Goal: Task Accomplishment & Management: Complete application form

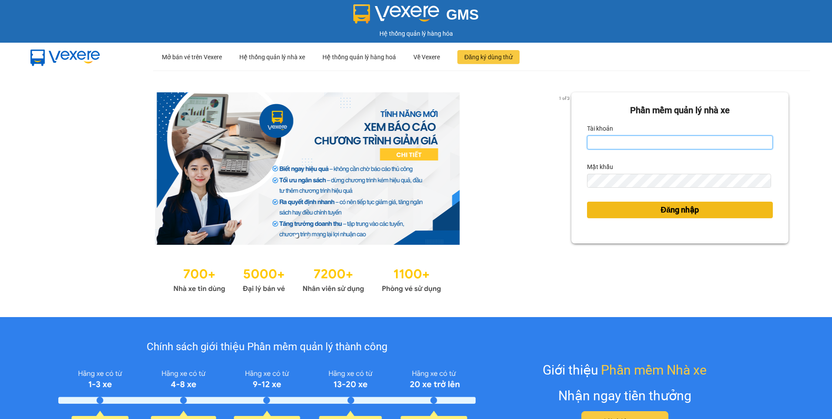
type input "dothilehang.vtp"
click at [628, 213] on button "Đăng nhập" at bounding box center [680, 210] width 186 height 17
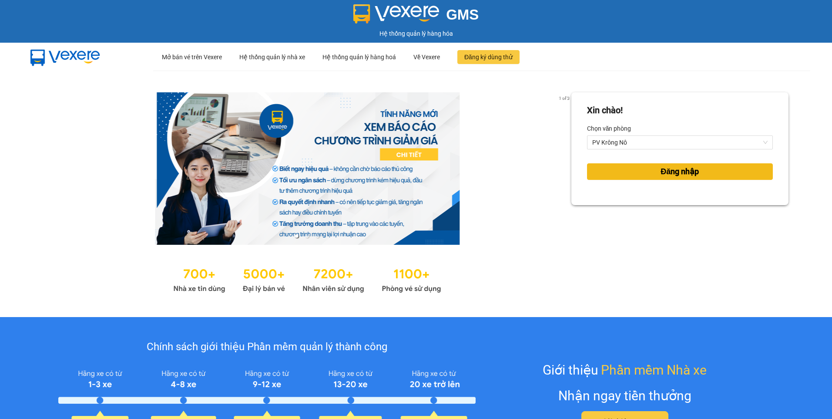
click at [627, 171] on button "Đăng nhập" at bounding box center [680, 171] width 186 height 17
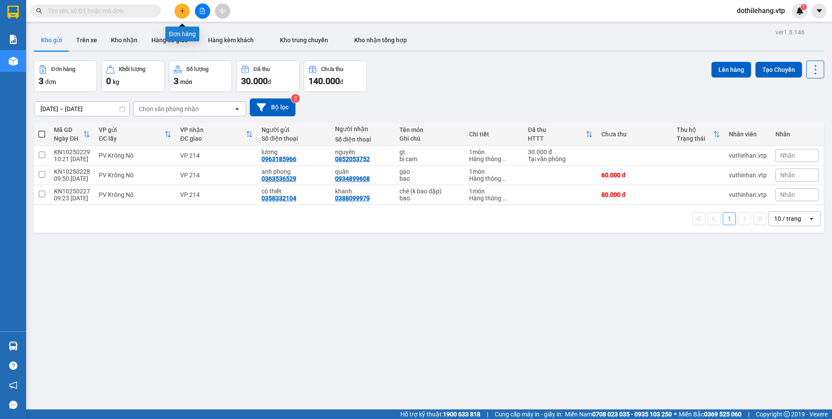
click at [180, 15] on button at bounding box center [182, 10] width 15 height 15
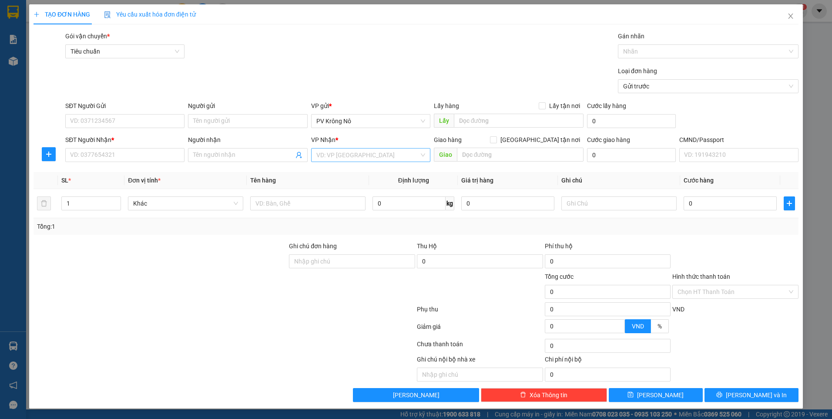
click at [356, 155] on input "search" at bounding box center [367, 154] width 103 height 13
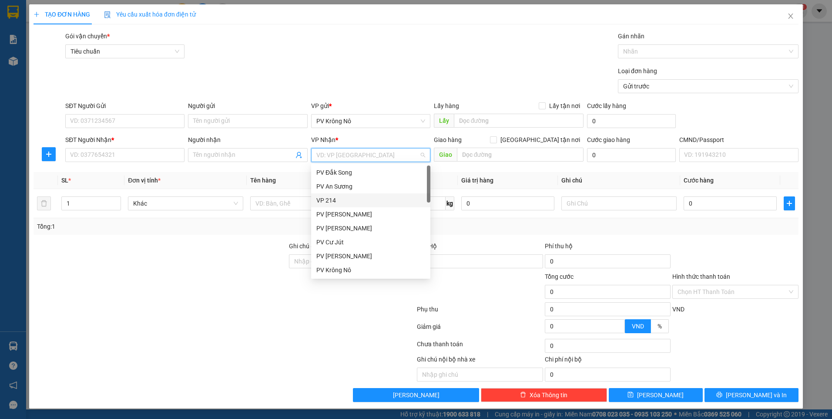
click at [350, 202] on div "VP 214" at bounding box center [370, 200] width 109 height 10
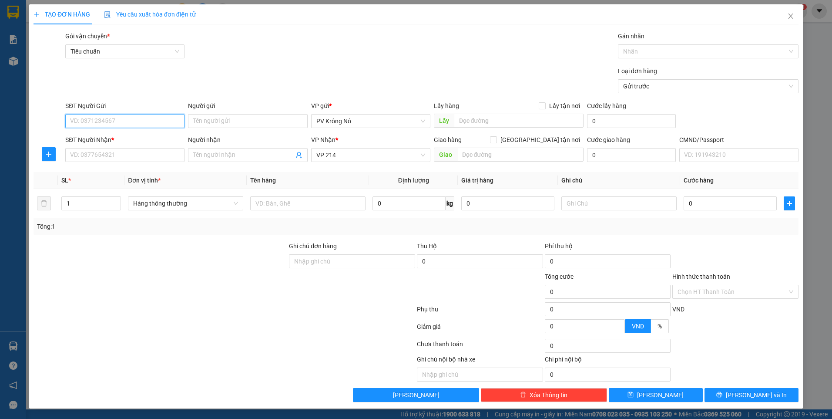
click at [113, 121] on input "SĐT Người Gửi" at bounding box center [124, 121] width 119 height 14
type input "0973846609"
click at [104, 141] on div "0973846609 - TÂM" at bounding box center [125, 139] width 109 height 10
type input "TÂM"
type input "0973846609"
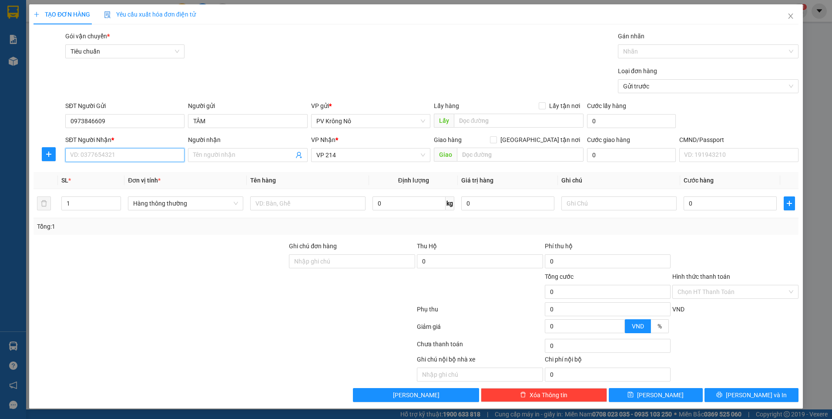
click at [118, 155] on input "SĐT Người Nhận *" at bounding box center [124, 155] width 119 height 14
click at [122, 169] on div "0976387950 - [PERSON_NAME]" at bounding box center [125, 173] width 109 height 10
type input "0976387950"
type input "TRINH"
checkbox input "true"
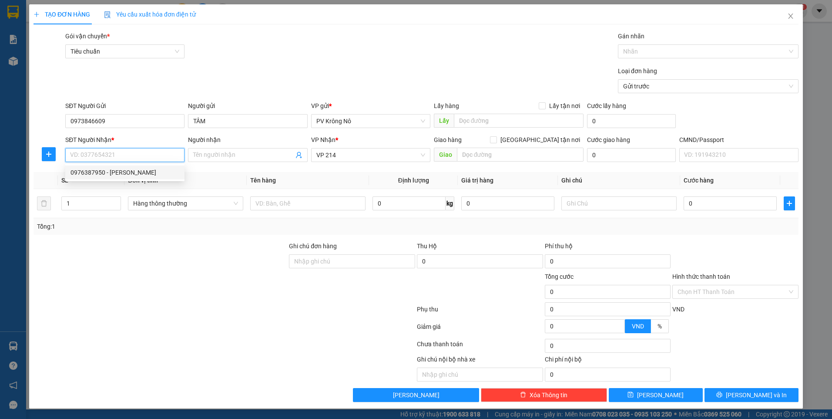
type input "GTN:128B/1 [PERSON_NAME],3 Q,10"
type input "150.000"
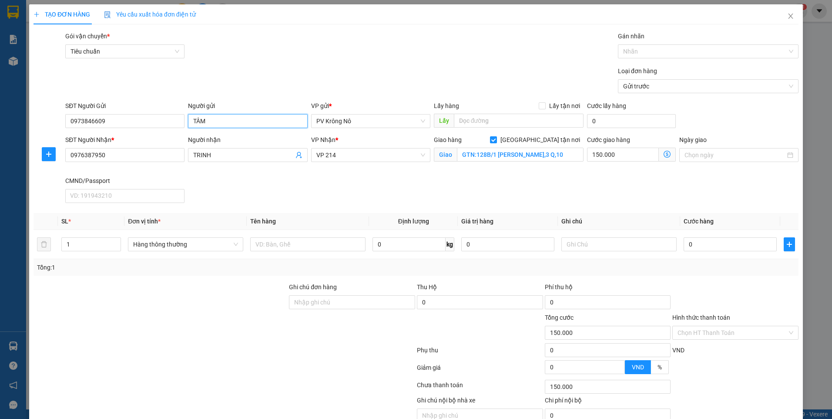
click at [190, 120] on input "TÂM" at bounding box center [247, 121] width 119 height 14
type input "cô TÂM"
click at [287, 239] on input "text" at bounding box center [307, 244] width 115 height 14
type input "1tx tp"
click at [695, 238] on input "0" at bounding box center [730, 244] width 93 height 14
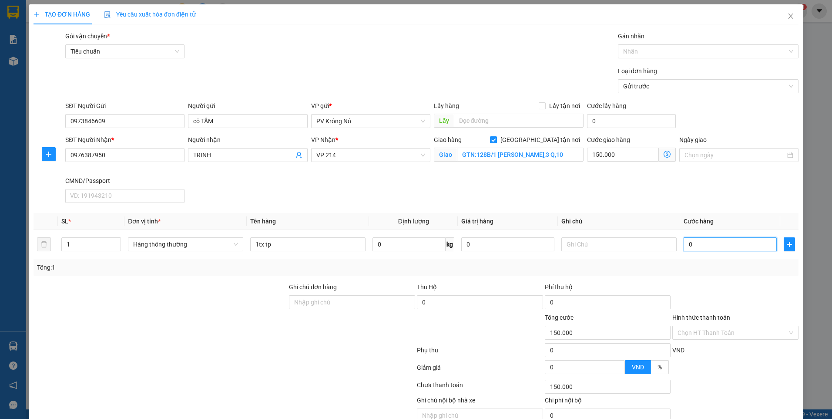
type input "005"
type input "150.005"
type input "0.050"
type input "150.050"
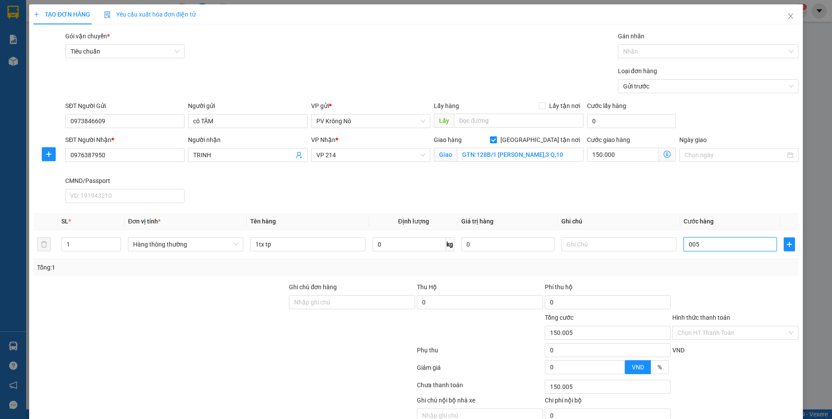
type input "150.050"
type input "00.500"
type input "150.500"
type input "0.005.000"
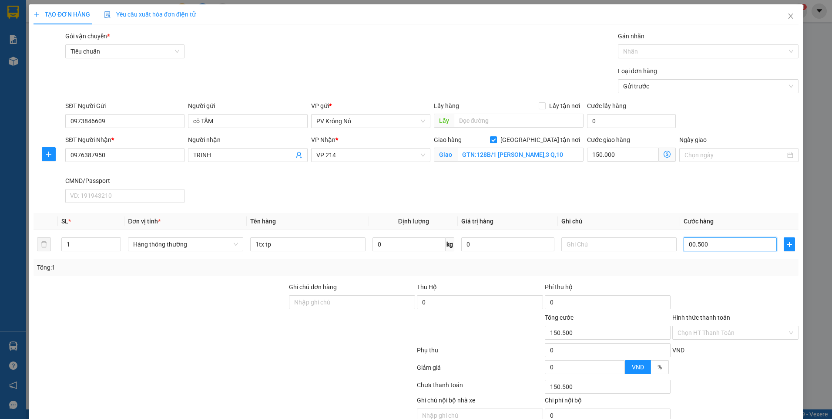
type input "155.000"
type input "000.050.000"
type input "200.000"
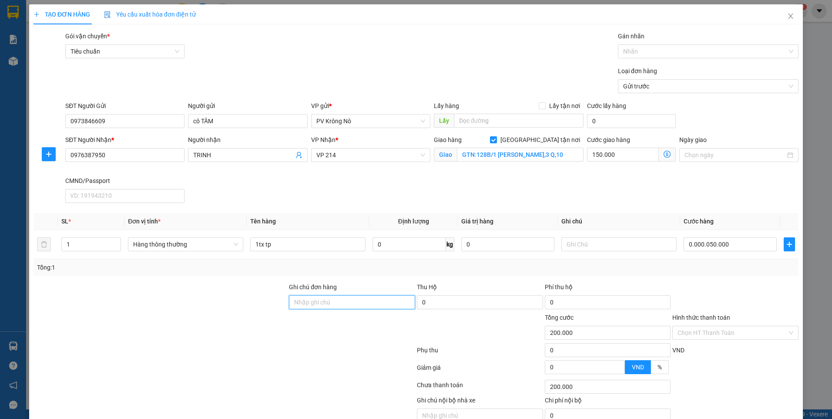
type input "50.000"
type input "200.000"
click at [723, 339] on div "Chọn HT Thanh Toán" at bounding box center [736, 333] width 126 height 14
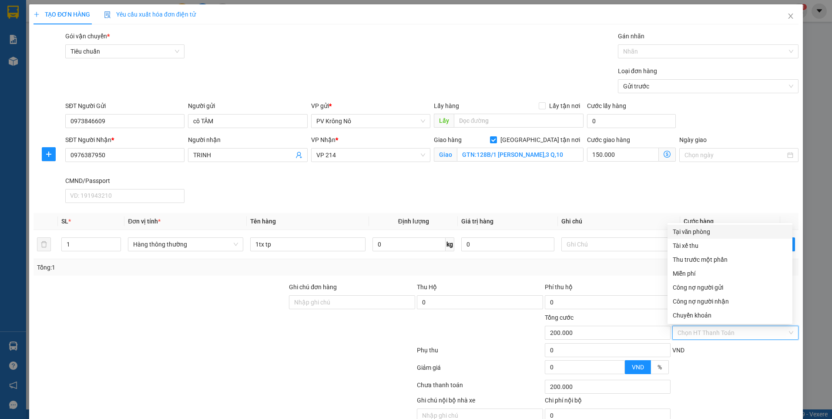
click at [682, 230] on div "Tại văn phòng" at bounding box center [730, 232] width 114 height 10
type input "0"
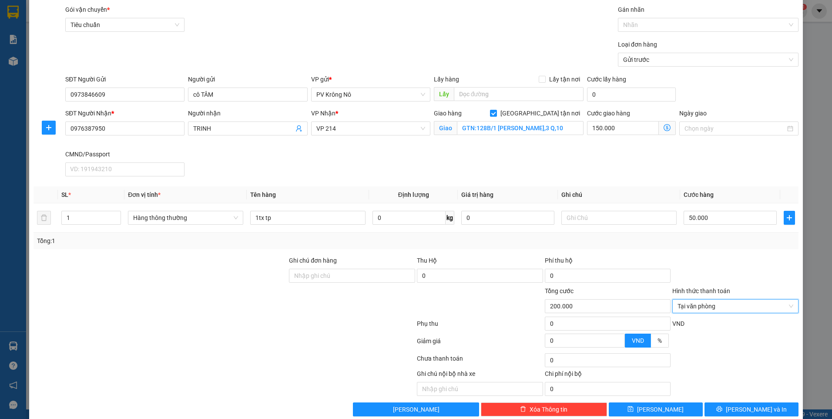
scroll to position [41, 0]
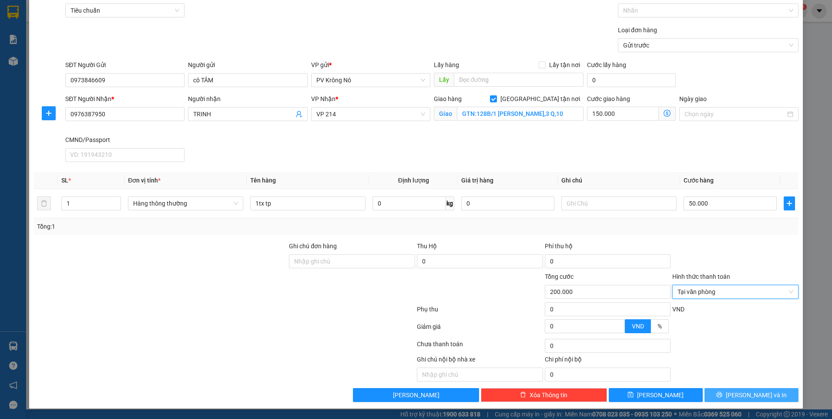
click at [721, 392] on button "[PERSON_NAME] và In" at bounding box center [752, 395] width 94 height 14
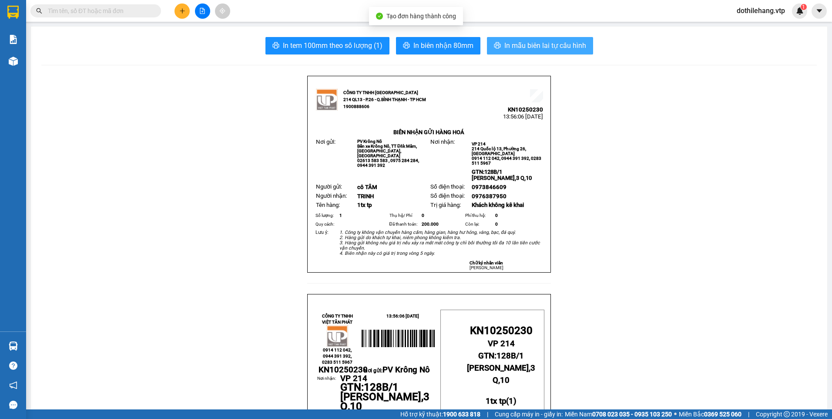
click at [498, 48] on button "In mẫu biên lai tự cấu hình" at bounding box center [540, 45] width 106 height 17
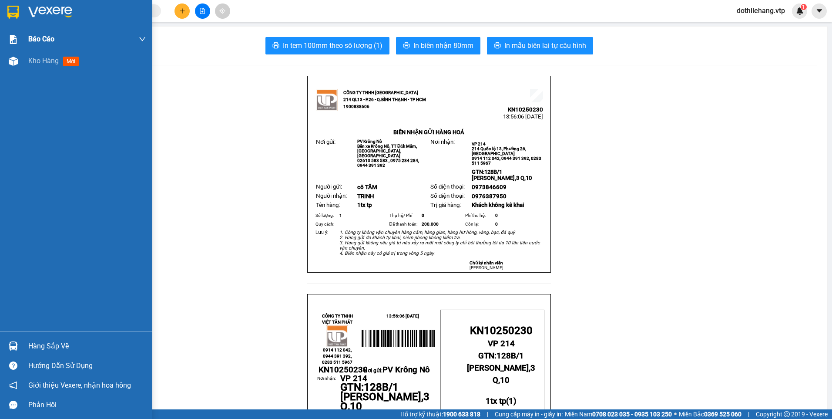
drag, startPoint x: 20, startPoint y: 67, endPoint x: 39, endPoint y: 34, distance: 37.8
click at [20, 67] on div at bounding box center [13, 61] width 15 height 15
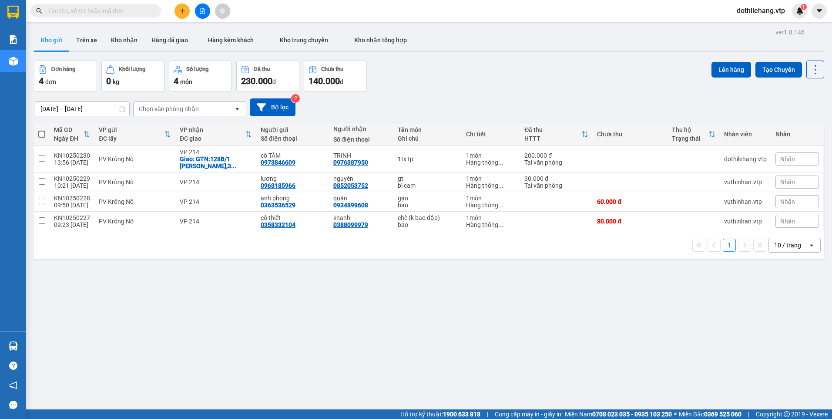
click at [128, 50] on div at bounding box center [429, 50] width 791 height 1
click at [127, 50] on button "Kho nhận" at bounding box center [124, 40] width 40 height 21
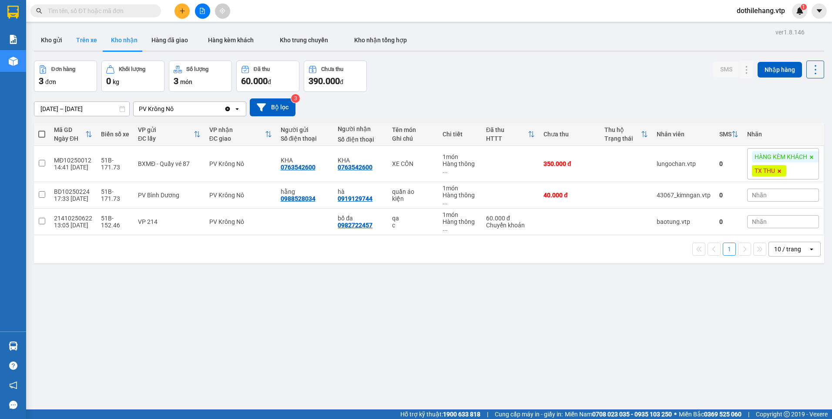
click at [75, 44] on button "Trên xe" at bounding box center [86, 40] width 35 height 21
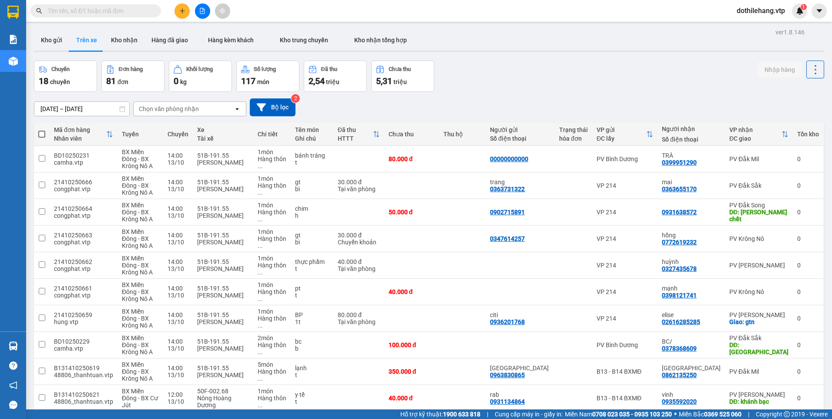
click at [198, 109] on div "Chọn văn phòng nhận" at bounding box center [184, 109] width 100 height 14
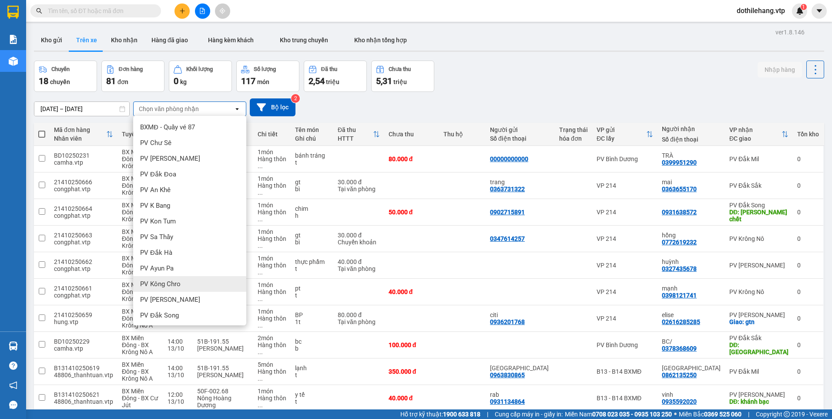
scroll to position [218, 0]
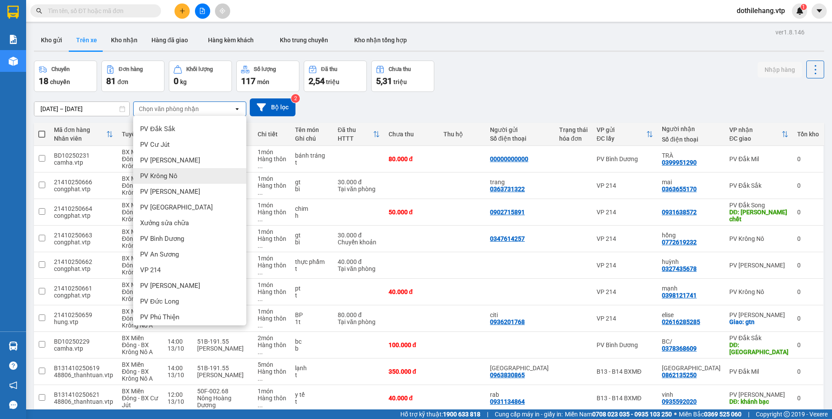
click at [178, 180] on div "PV Krông Nô" at bounding box center [189, 176] width 113 height 16
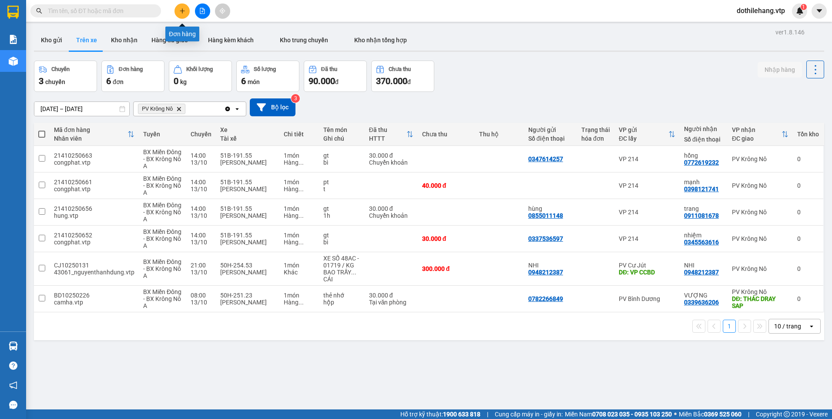
click at [181, 13] on icon "plus" at bounding box center [182, 11] width 6 height 6
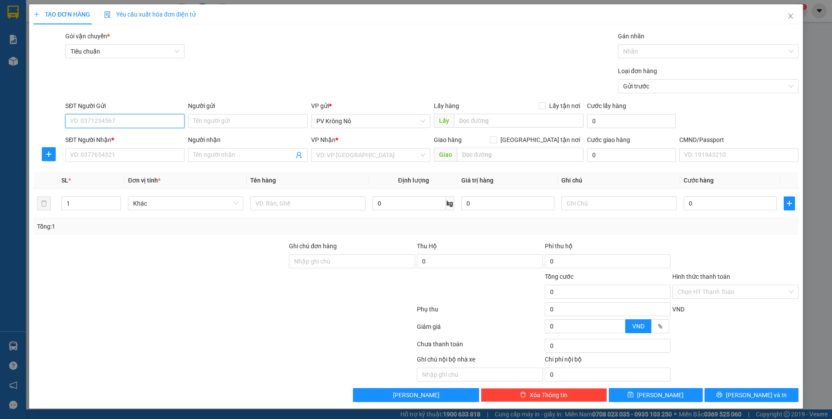
click at [121, 122] on input "SĐT Người Gửi" at bounding box center [124, 121] width 119 height 14
type input "0978266648"
click at [106, 161] on input "SĐT Người Nhận *" at bounding box center [124, 155] width 119 height 14
type input "0908747707"
click at [260, 153] on input "Người nhận" at bounding box center [243, 155] width 100 height 10
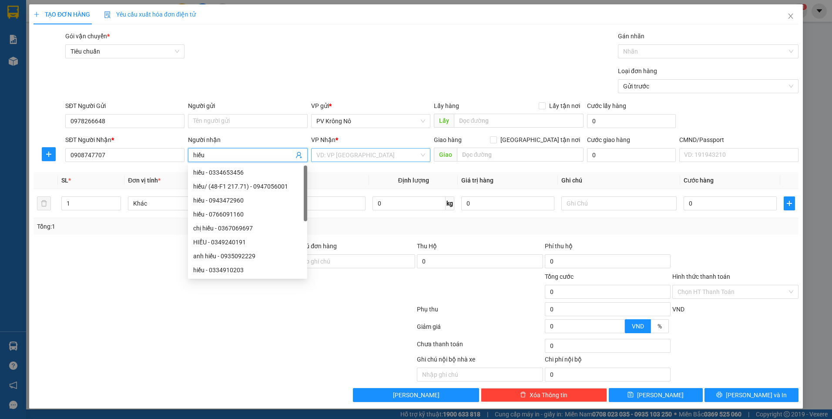
type input "hiếu"
click at [360, 155] on input "search" at bounding box center [367, 154] width 103 height 13
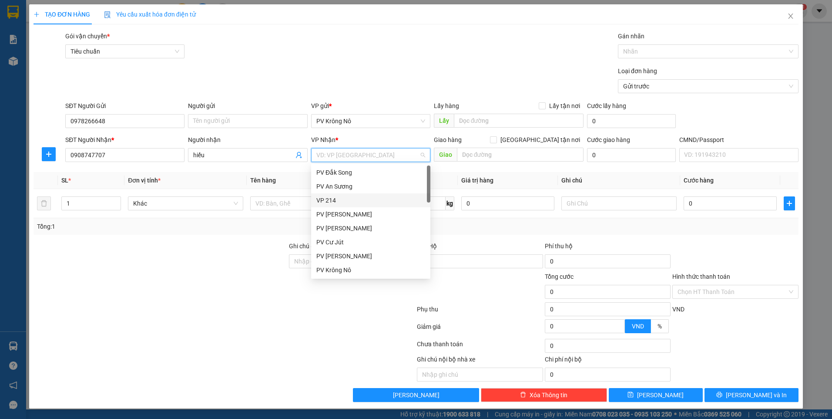
click at [340, 196] on div "VP 214" at bounding box center [370, 200] width 109 height 10
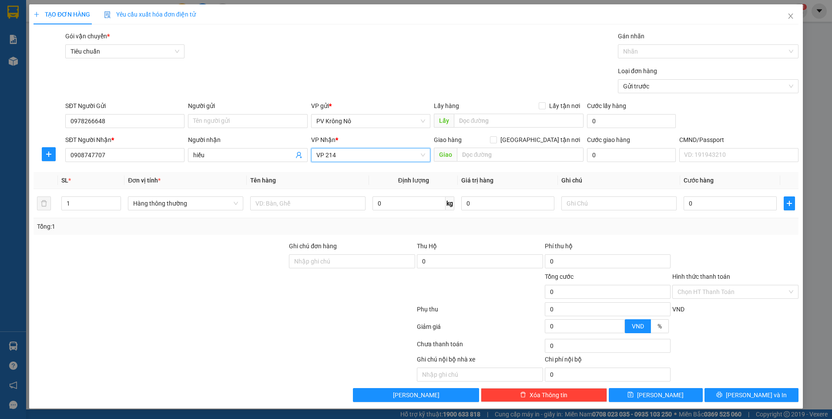
click at [367, 155] on span "VP 214" at bounding box center [370, 154] width 109 height 13
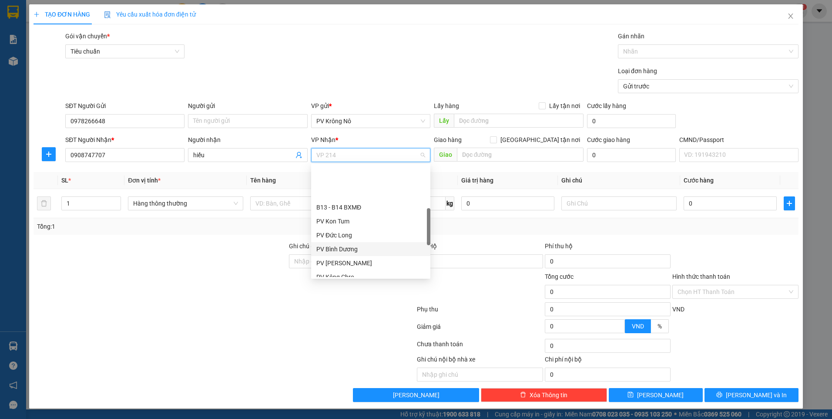
scroll to position [89, 0]
click at [367, 217] on div "PV [PERSON_NAME]" at bounding box center [370, 223] width 119 height 14
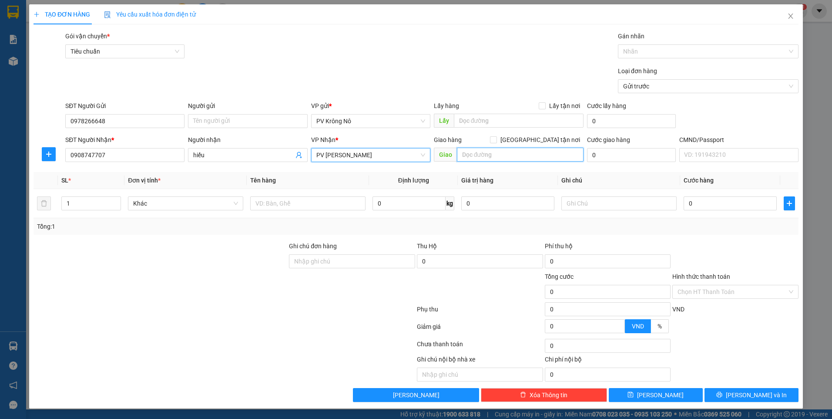
click at [466, 154] on input "text" at bounding box center [520, 155] width 127 height 14
type input "đ"
type input "đak rlap"
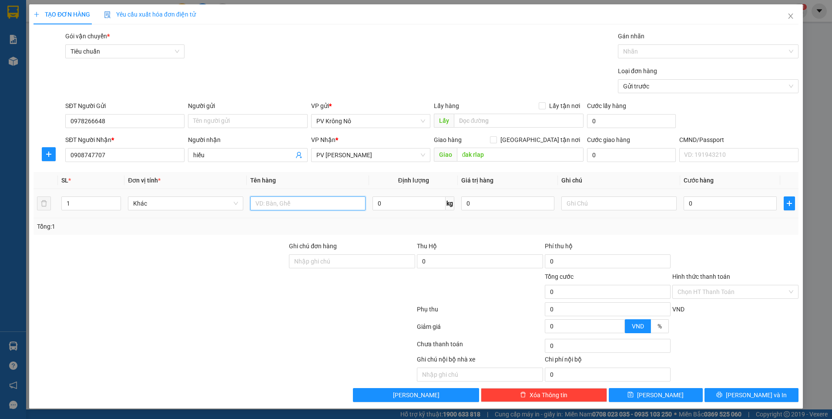
click at [319, 197] on input "text" at bounding box center [307, 203] width 115 height 14
type input "1b xanh bsx"
click at [698, 209] on input "0" at bounding box center [730, 203] width 93 height 14
type input "003"
type input "3"
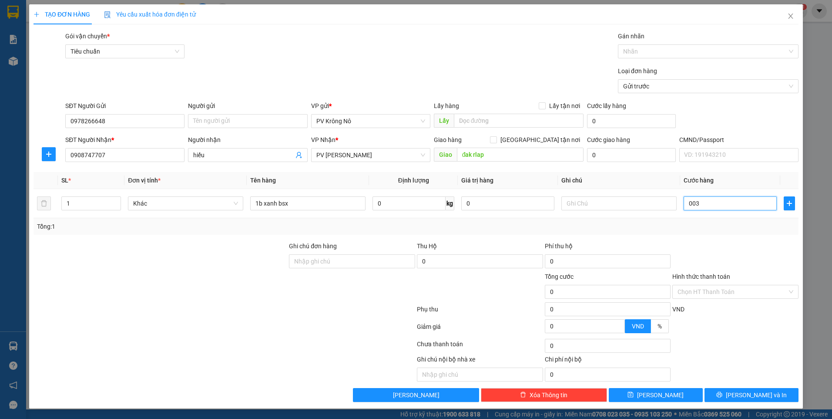
type input "3"
type input "0.030"
type input "30"
type input "00.300"
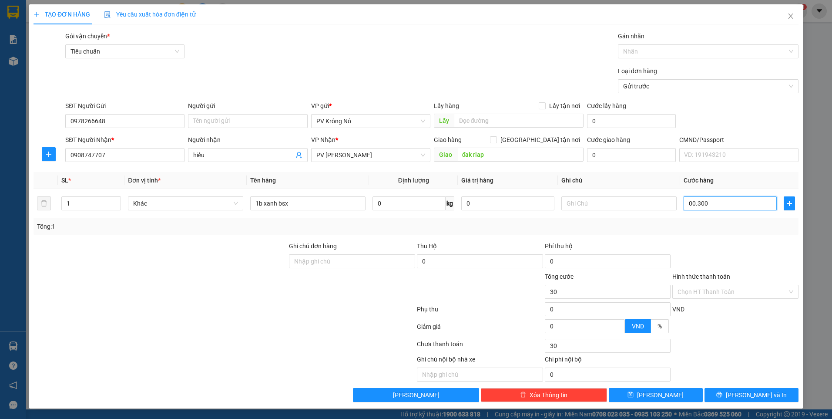
type input "300"
type input "0.003.000"
type input "3.000"
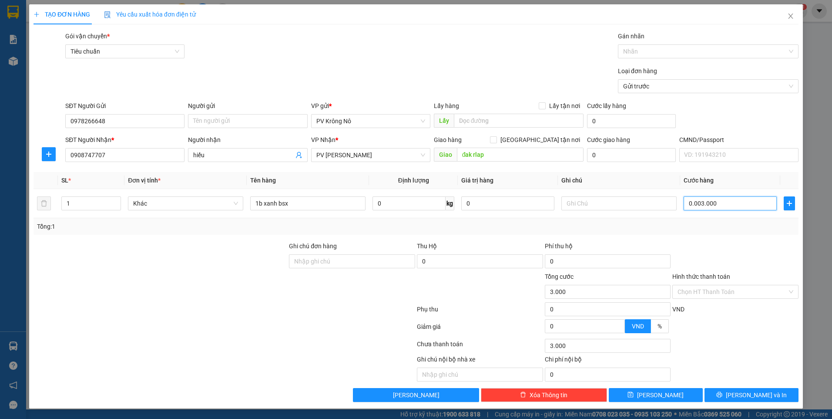
type input "000.030.000"
type input "30.000"
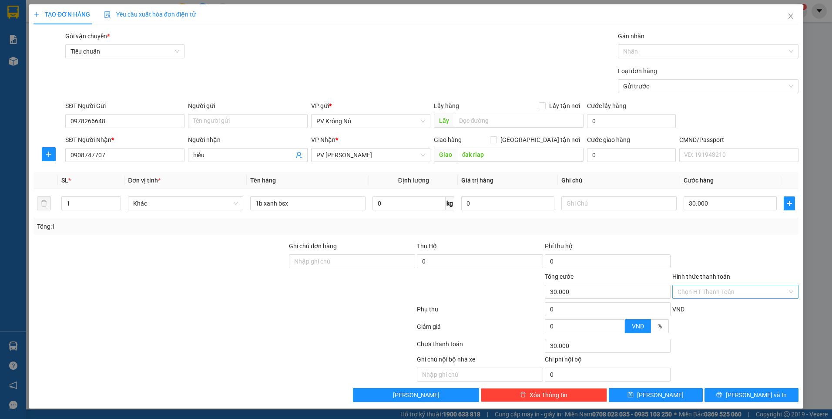
click at [727, 293] on input "Hình thức thanh toán" at bounding box center [733, 291] width 110 height 13
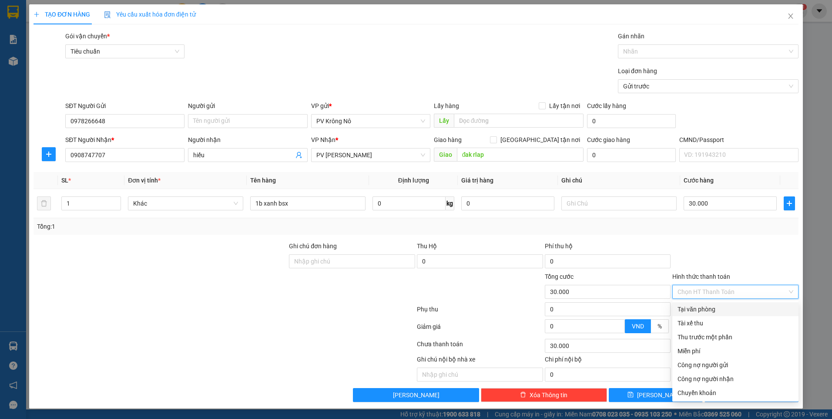
click at [718, 311] on div "Tại văn phòng" at bounding box center [736, 309] width 116 height 10
type input "0"
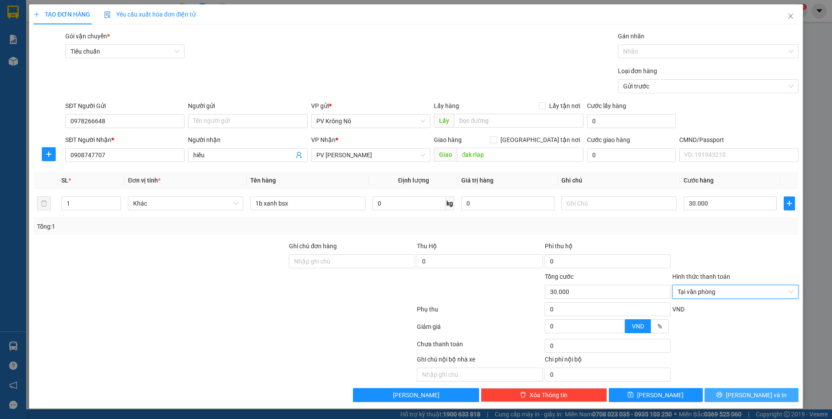
click at [730, 393] on button "[PERSON_NAME] và In" at bounding box center [752, 395] width 94 height 14
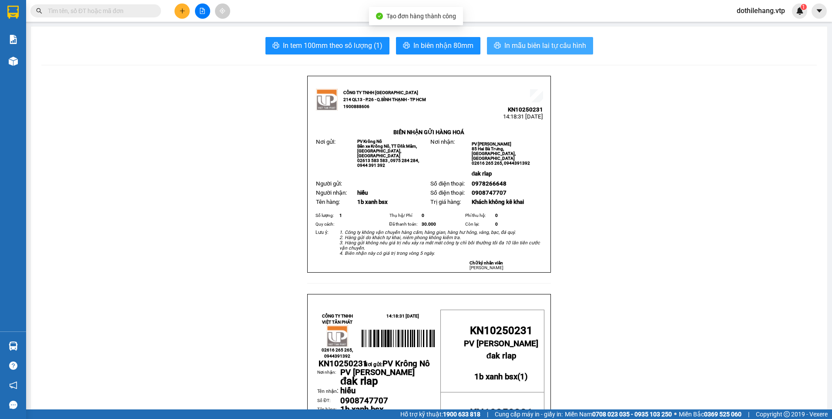
drag, startPoint x: 524, startPoint y: 41, endPoint x: 493, endPoint y: 61, distance: 36.6
click at [523, 41] on span "In mẫu biên lai tự cấu hình" at bounding box center [546, 45] width 82 height 11
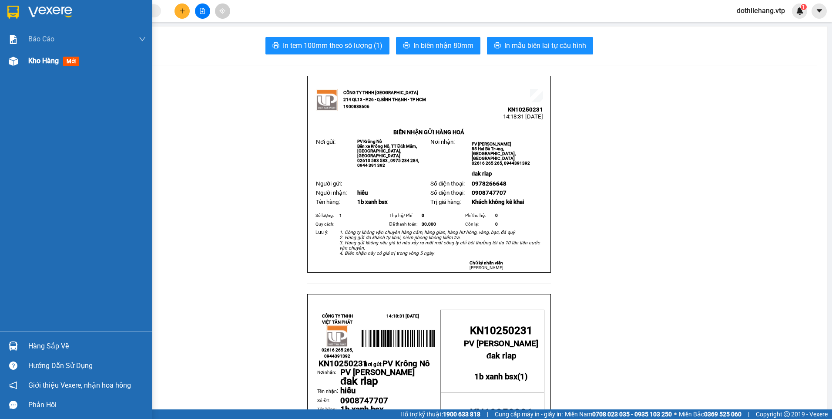
click at [12, 65] on img at bounding box center [13, 61] width 9 height 9
